Goal: Task Accomplishment & Management: Complete application form

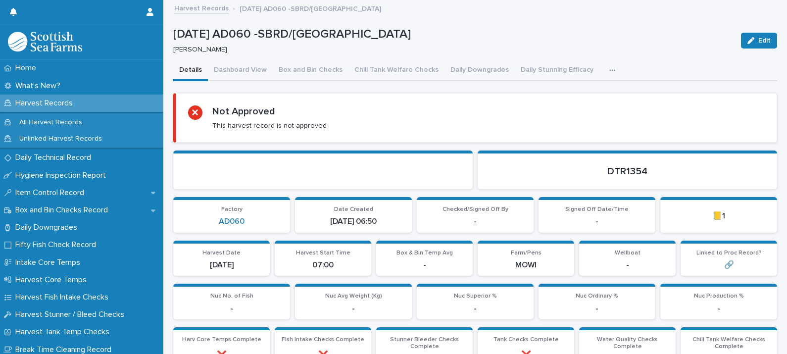
click at [604, 69] on button "button" at bounding box center [615, 70] width 22 height 20
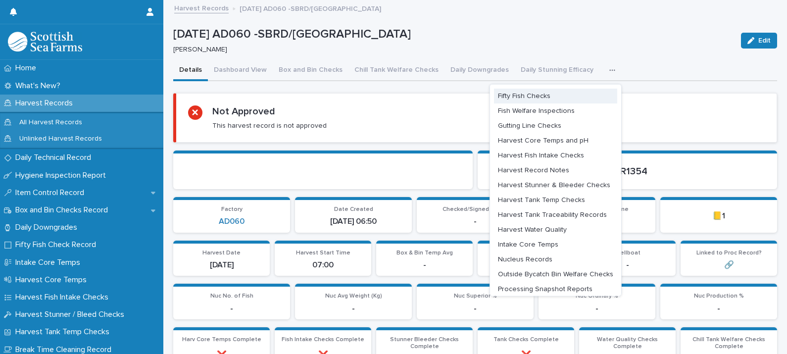
click at [526, 92] on span "Fifty Fish Checks" at bounding box center [524, 95] width 52 height 7
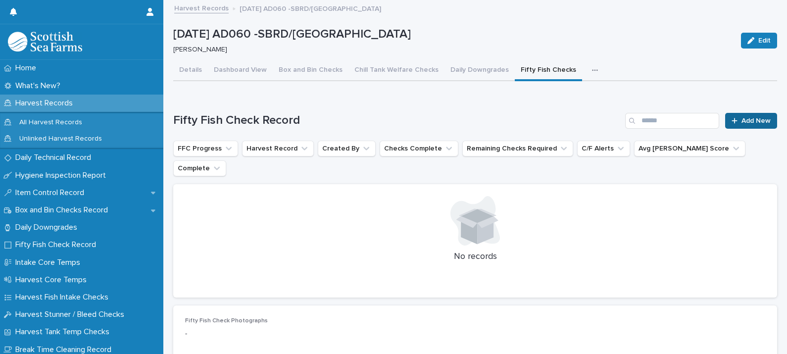
click at [753, 118] on span "Add New" at bounding box center [756, 120] width 29 height 7
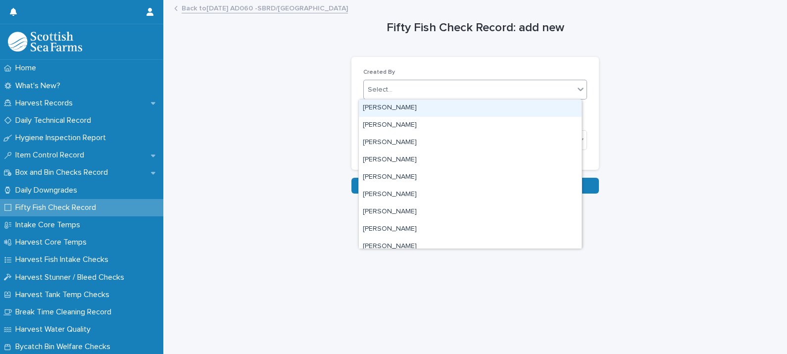
click at [390, 93] on div "Select..." at bounding box center [469, 90] width 210 height 16
type input "****"
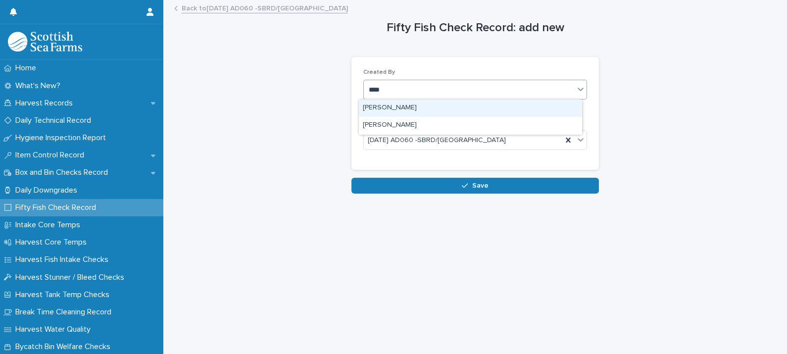
click at [397, 105] on div "[PERSON_NAME]" at bounding box center [470, 108] width 223 height 17
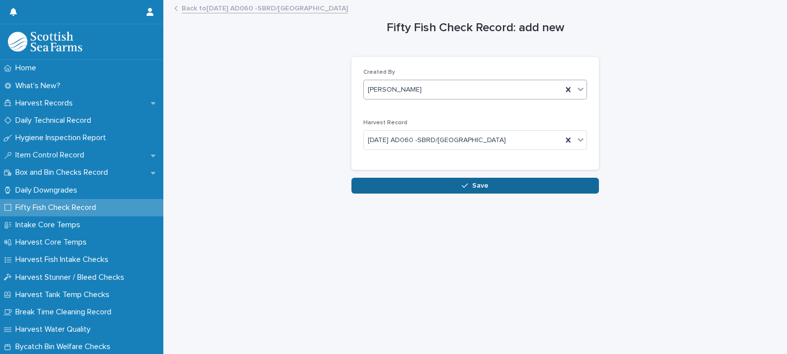
click at [475, 182] on span "Save" at bounding box center [480, 185] width 16 height 7
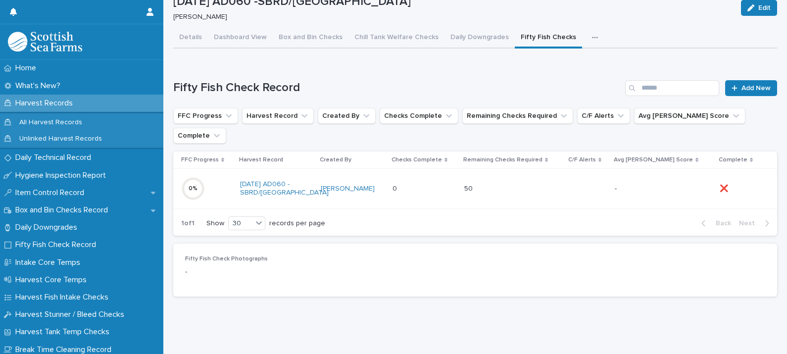
scroll to position [21, 0]
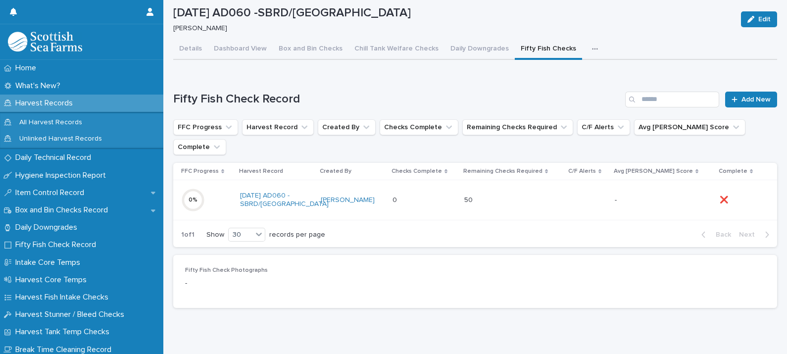
click at [545, 192] on div "50 50" at bounding box center [513, 200] width 97 height 16
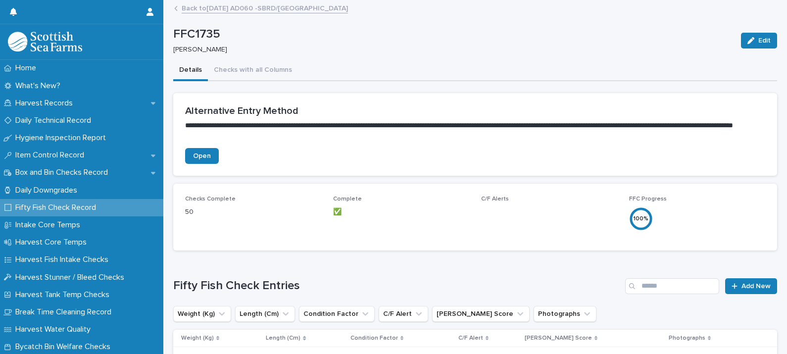
click at [250, 6] on link "Back to [DATE] AD060 -SBRD/[GEOGRAPHIC_DATA]" at bounding box center [265, 7] width 166 height 11
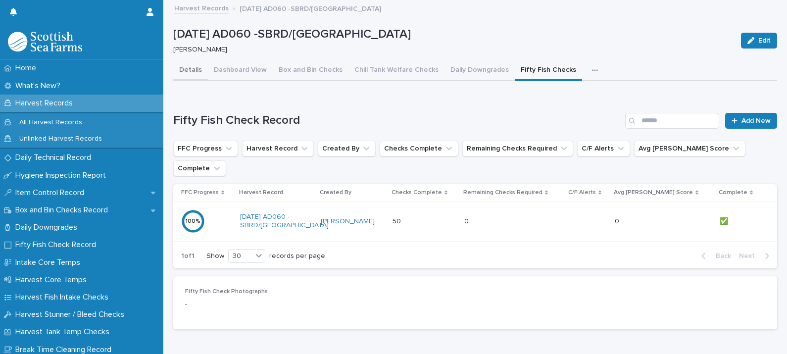
click at [190, 69] on button "Details" at bounding box center [190, 70] width 35 height 21
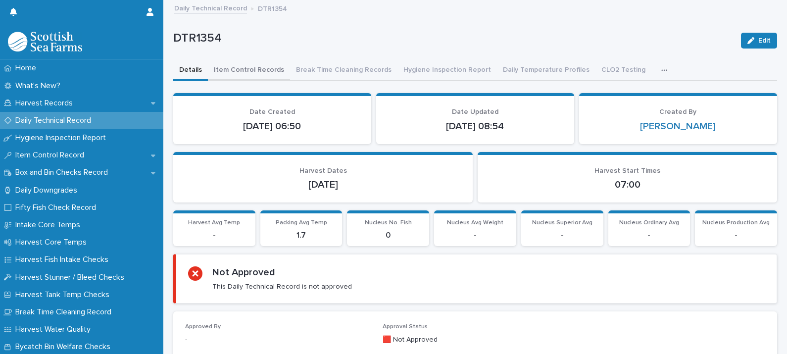
click at [249, 72] on button "Item Control Records" at bounding box center [249, 70] width 82 height 21
